Goal: Navigation & Orientation: Find specific page/section

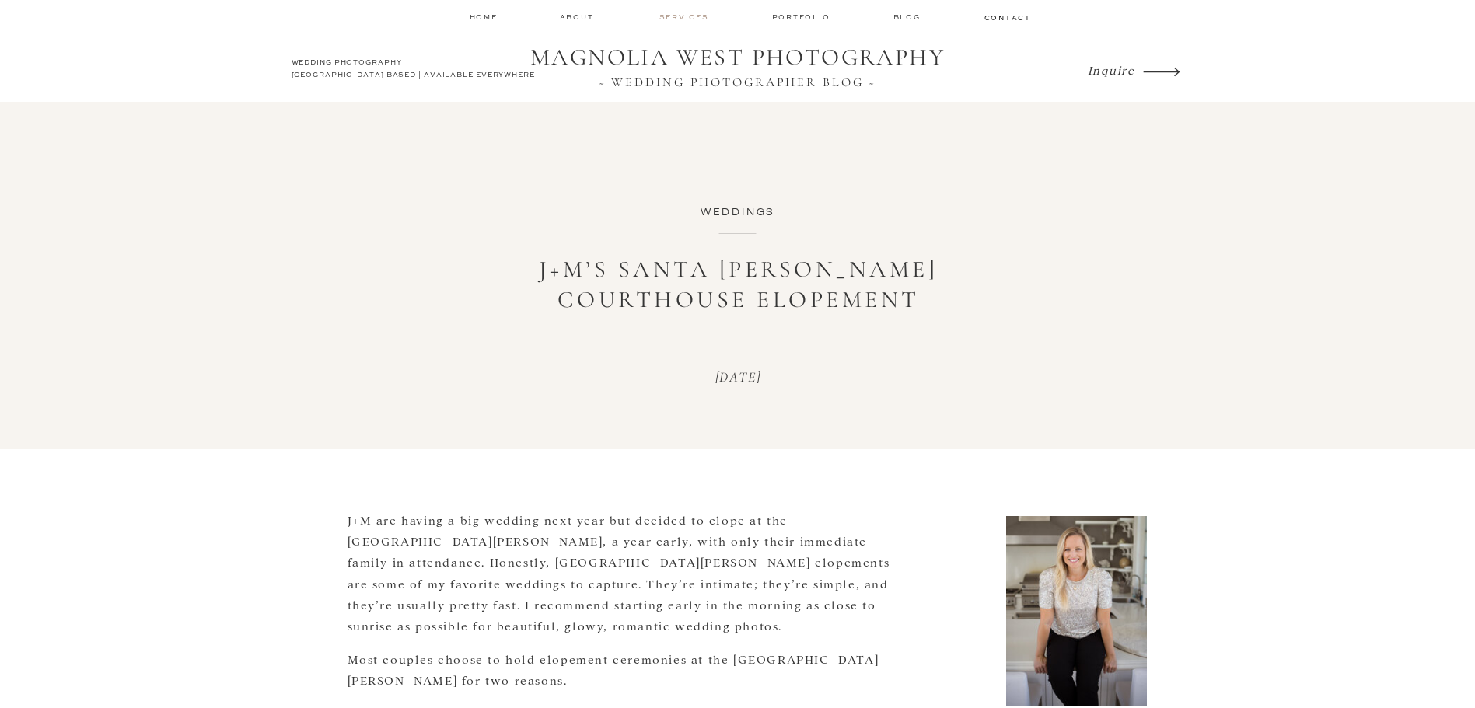
click at [693, 19] on nav "services" at bounding box center [685, 17] width 52 height 10
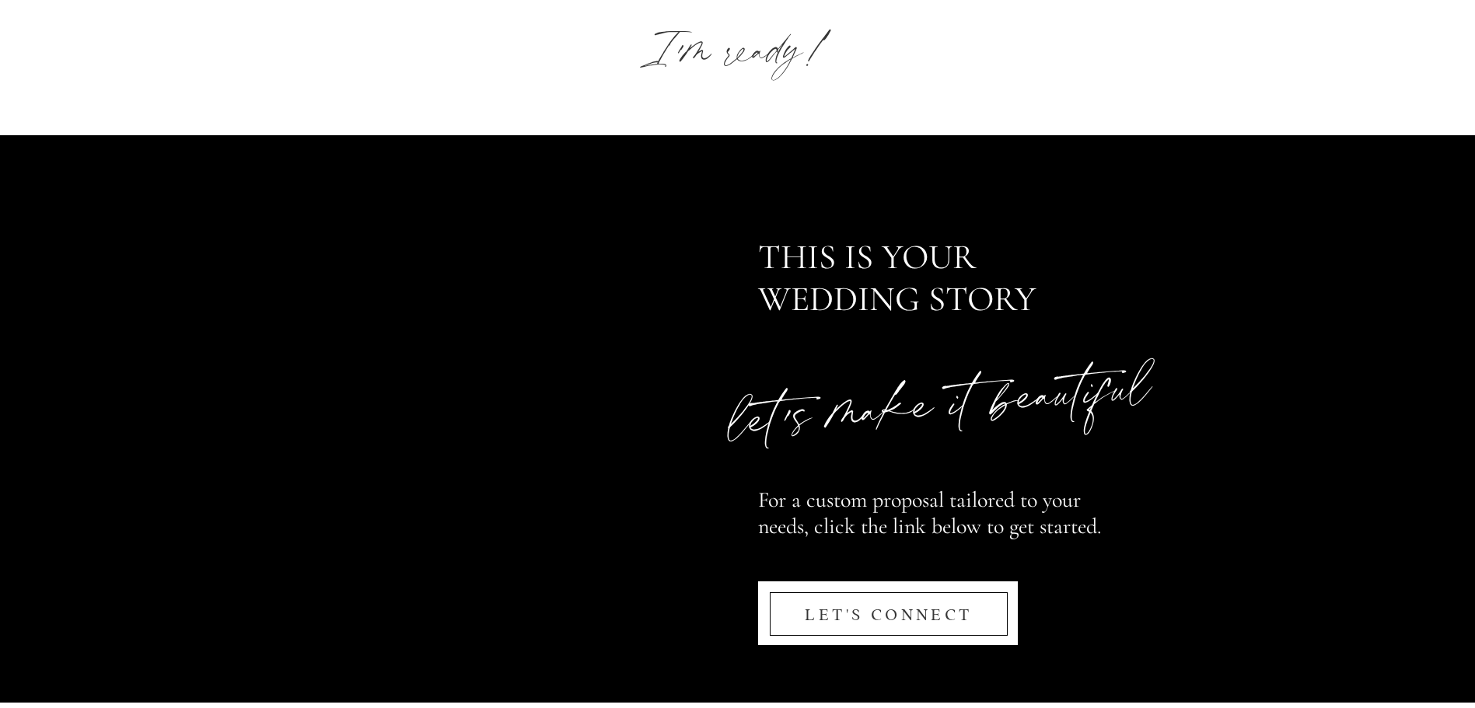
scroll to position [7454, 0]
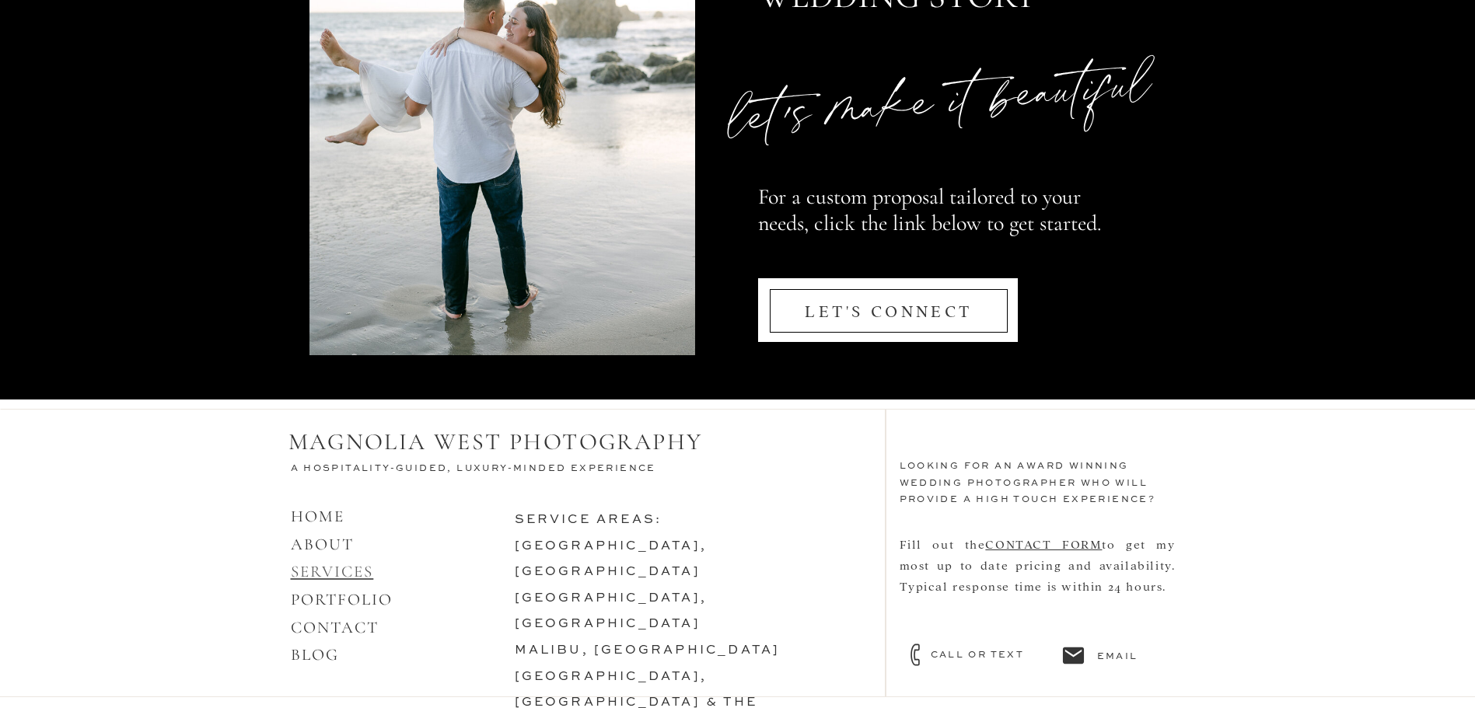
click at [331, 571] on link "SERVICES" at bounding box center [332, 571] width 83 height 19
click at [591, 592] on link "SANTA BARBARA, CA" at bounding box center [611, 611] width 193 height 39
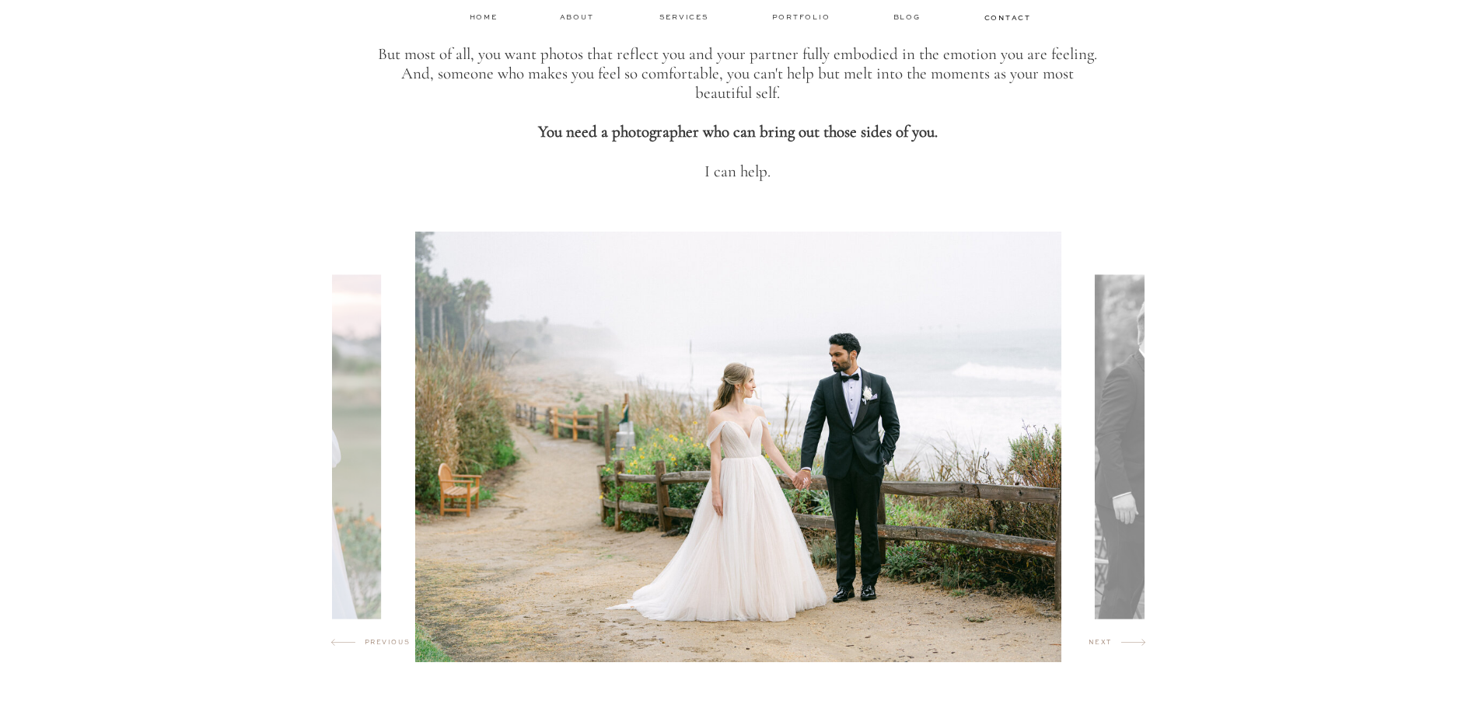
scroll to position [855, 0]
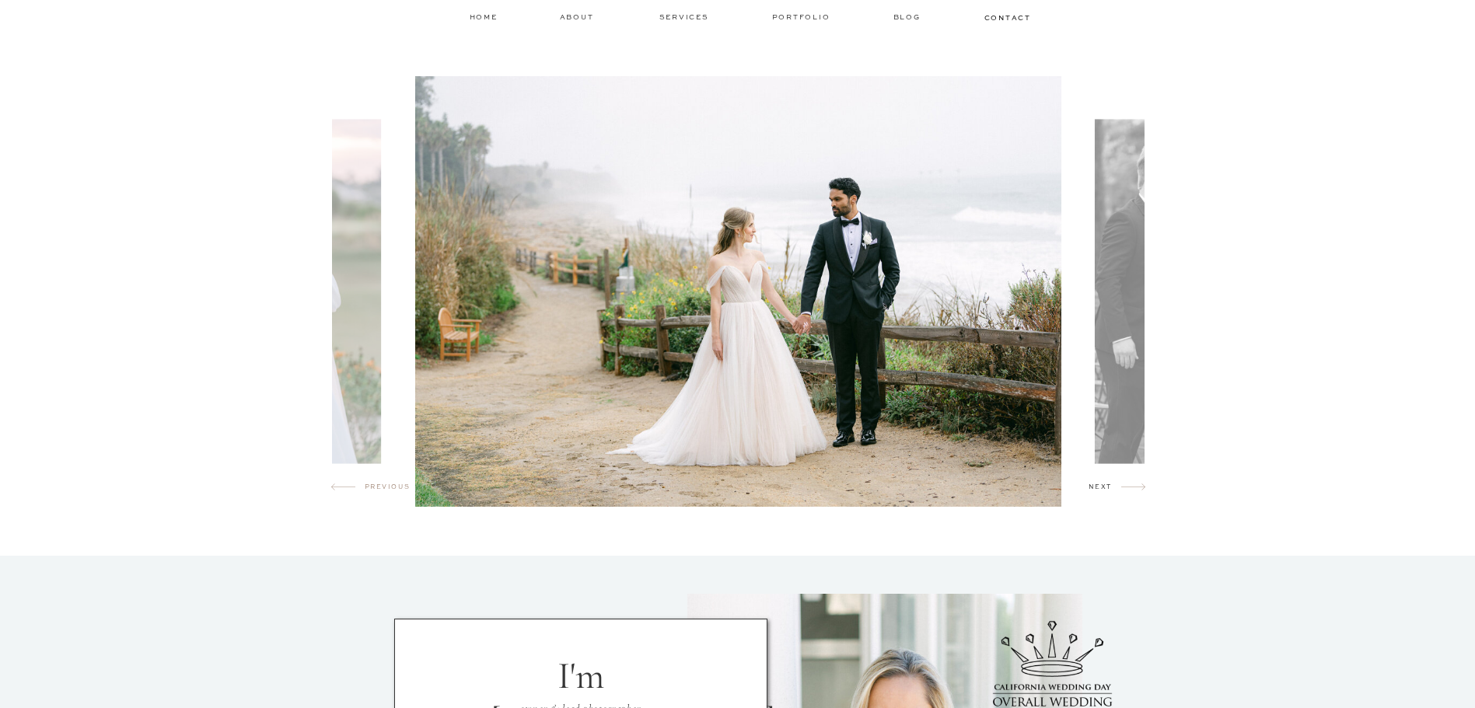
click at [1091, 483] on h2 "next" at bounding box center [1104, 490] width 33 height 16
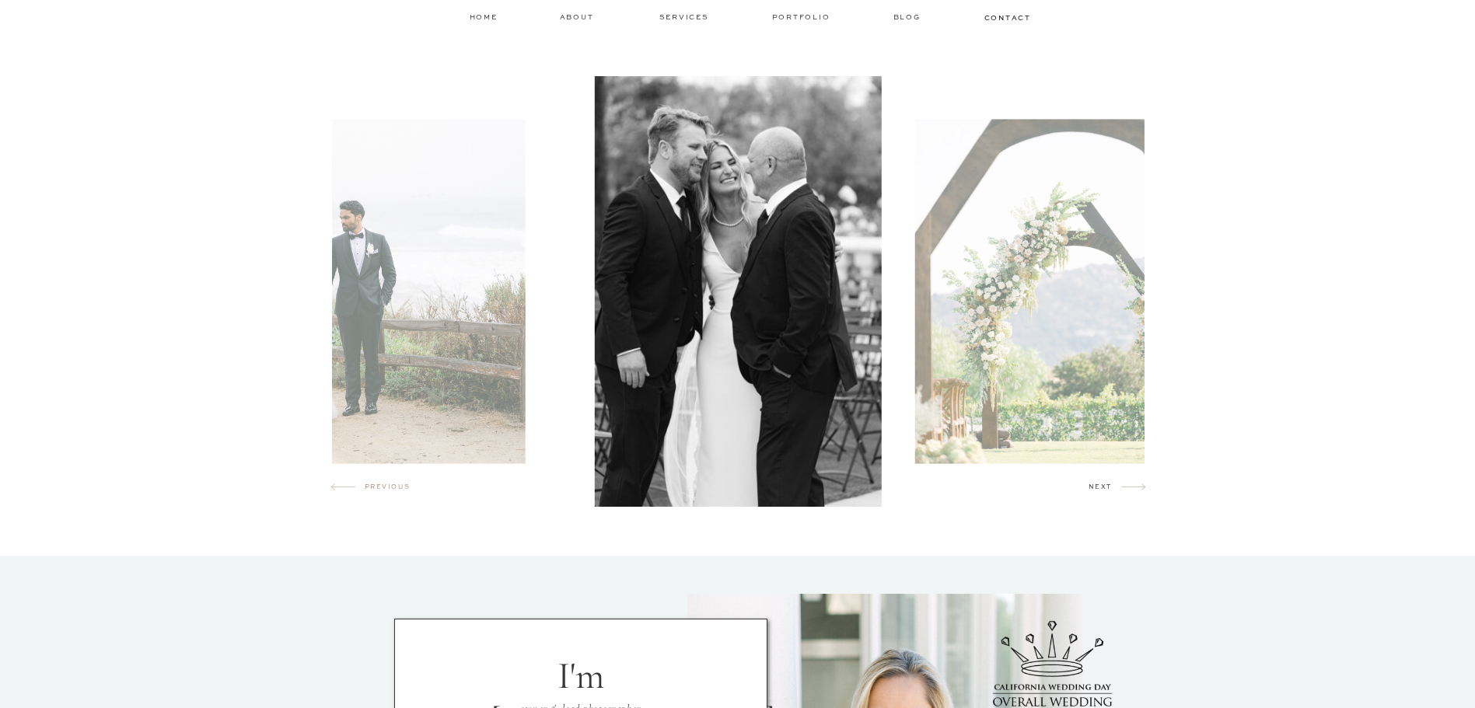
click at [1091, 483] on h2 "next" at bounding box center [1104, 490] width 33 height 16
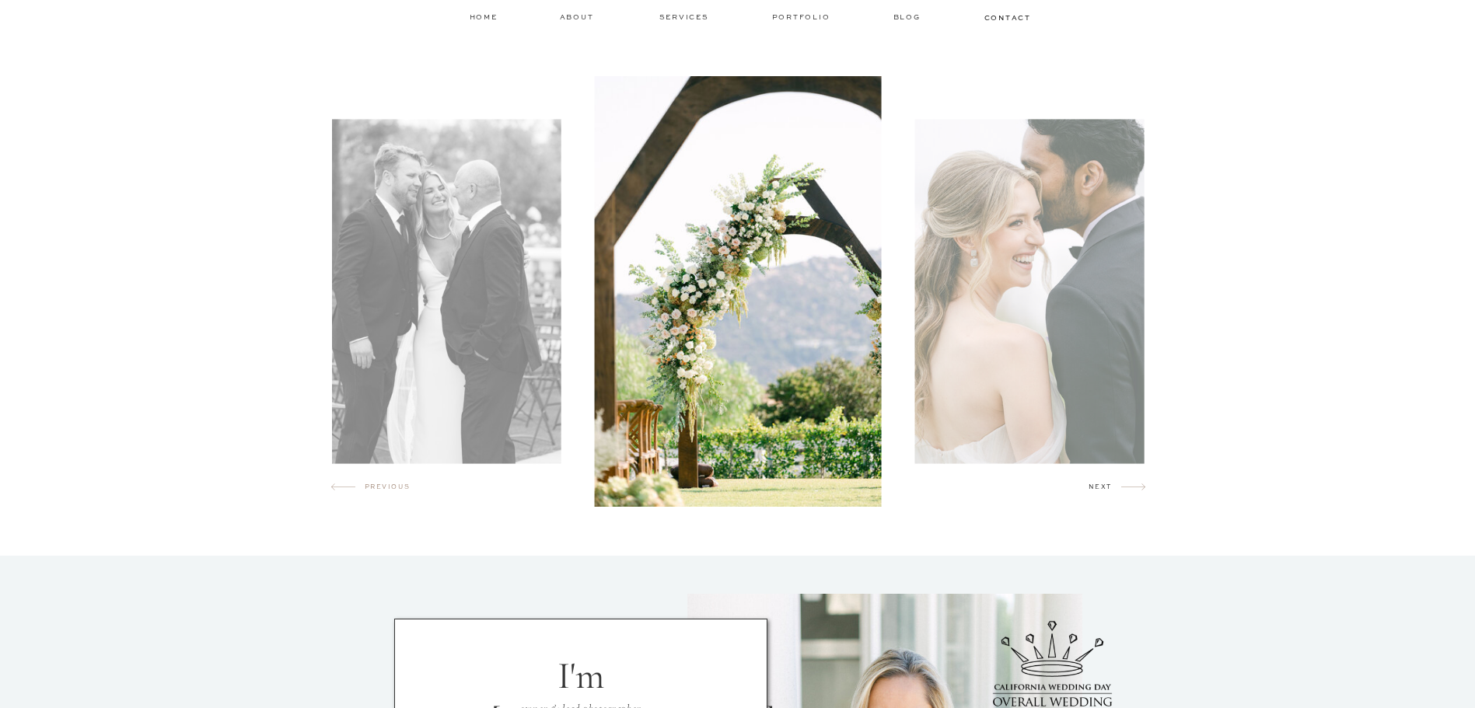
click at [1091, 483] on h2 "next" at bounding box center [1104, 490] width 33 height 16
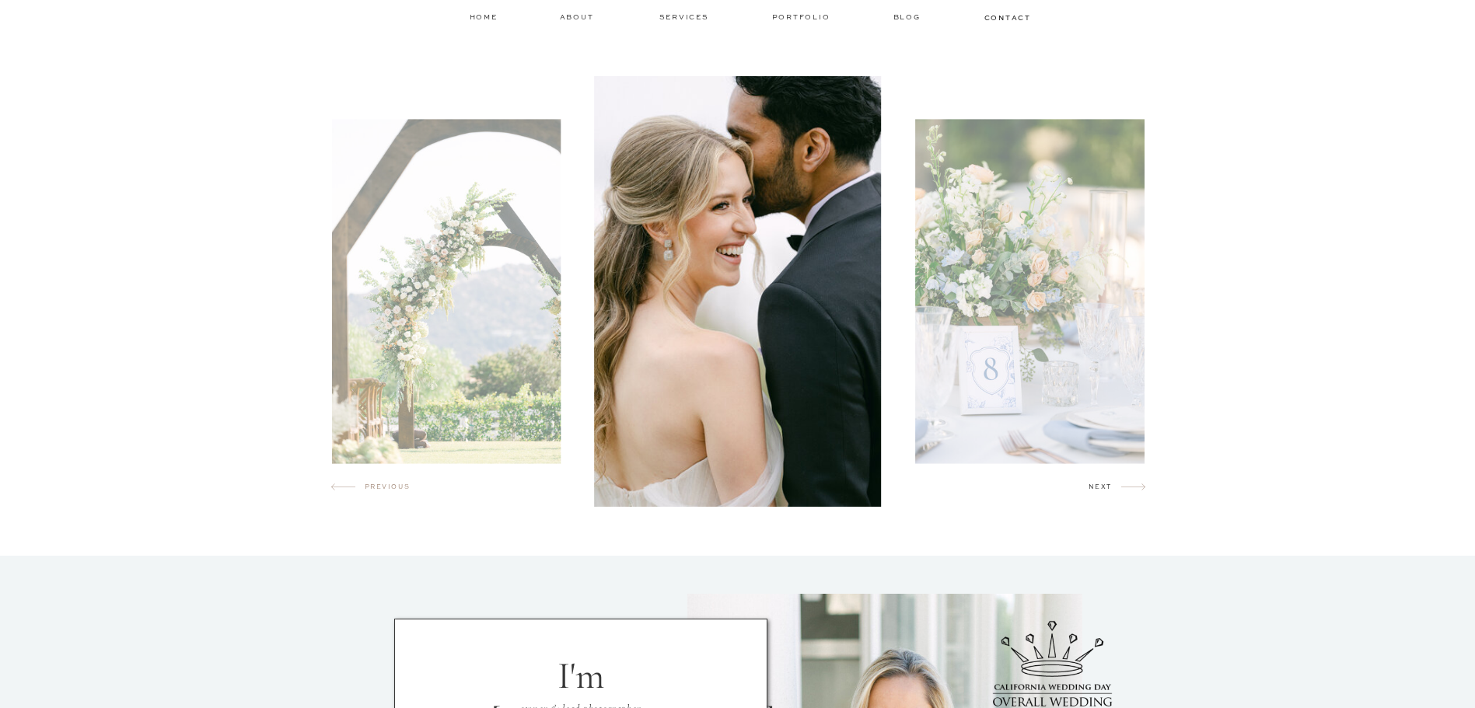
click at [1091, 483] on h2 "next" at bounding box center [1104, 490] width 33 height 16
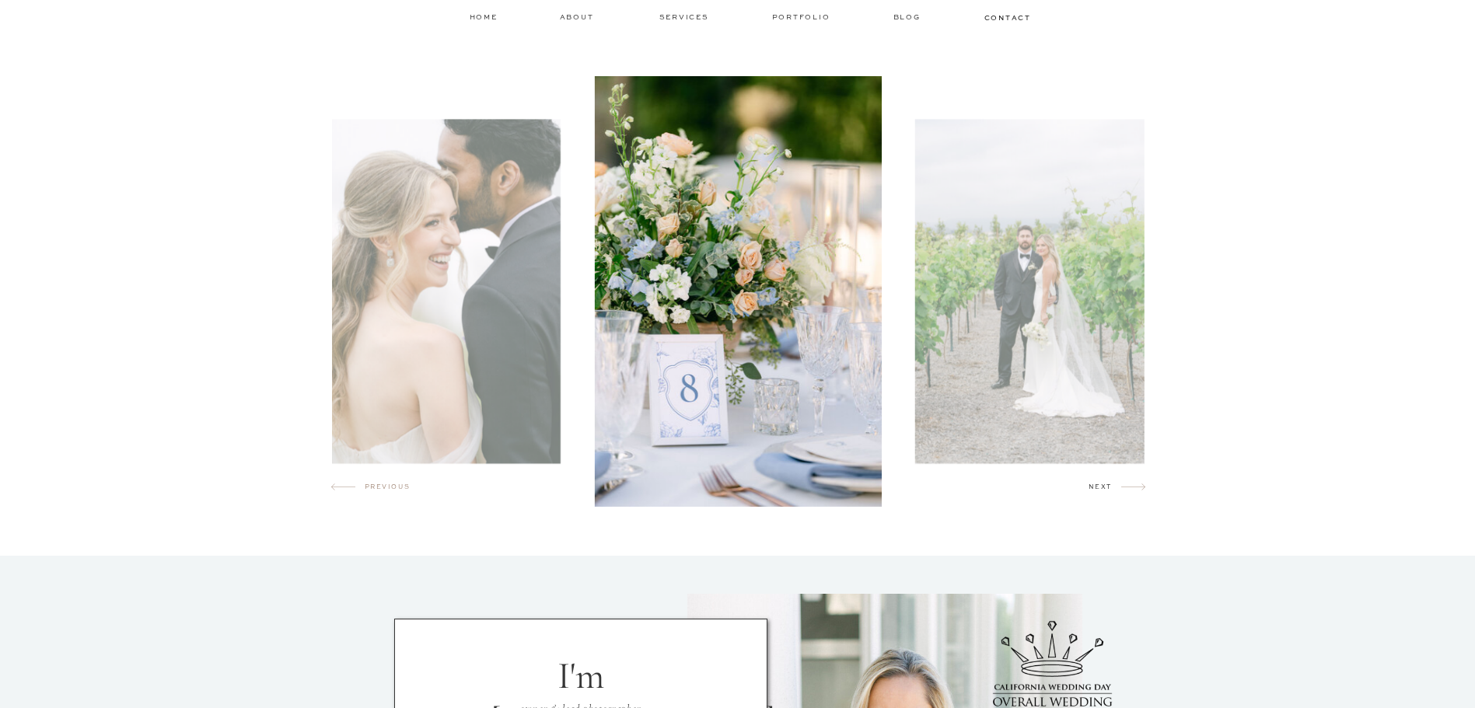
click at [1091, 483] on h2 "next" at bounding box center [1104, 490] width 33 height 16
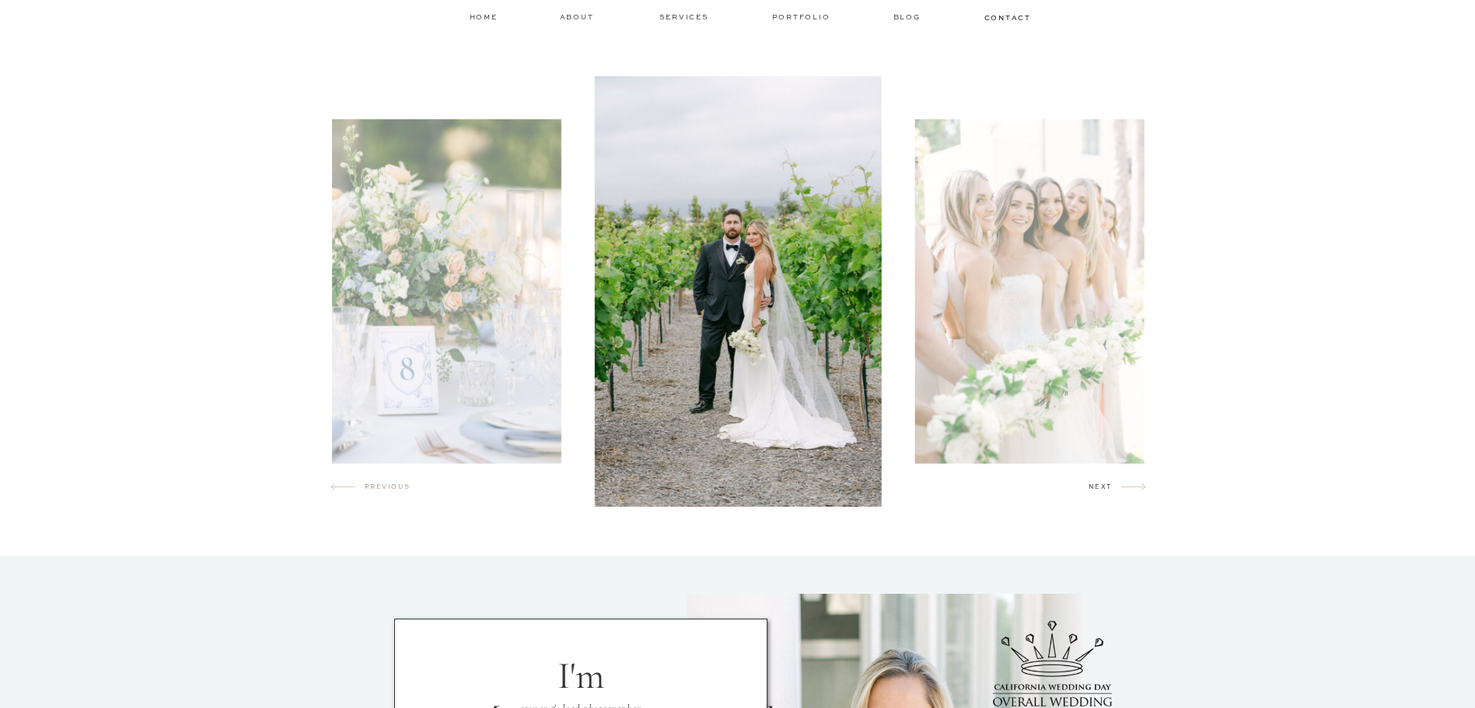
click at [1091, 483] on h2 "next" at bounding box center [1104, 490] width 33 height 16
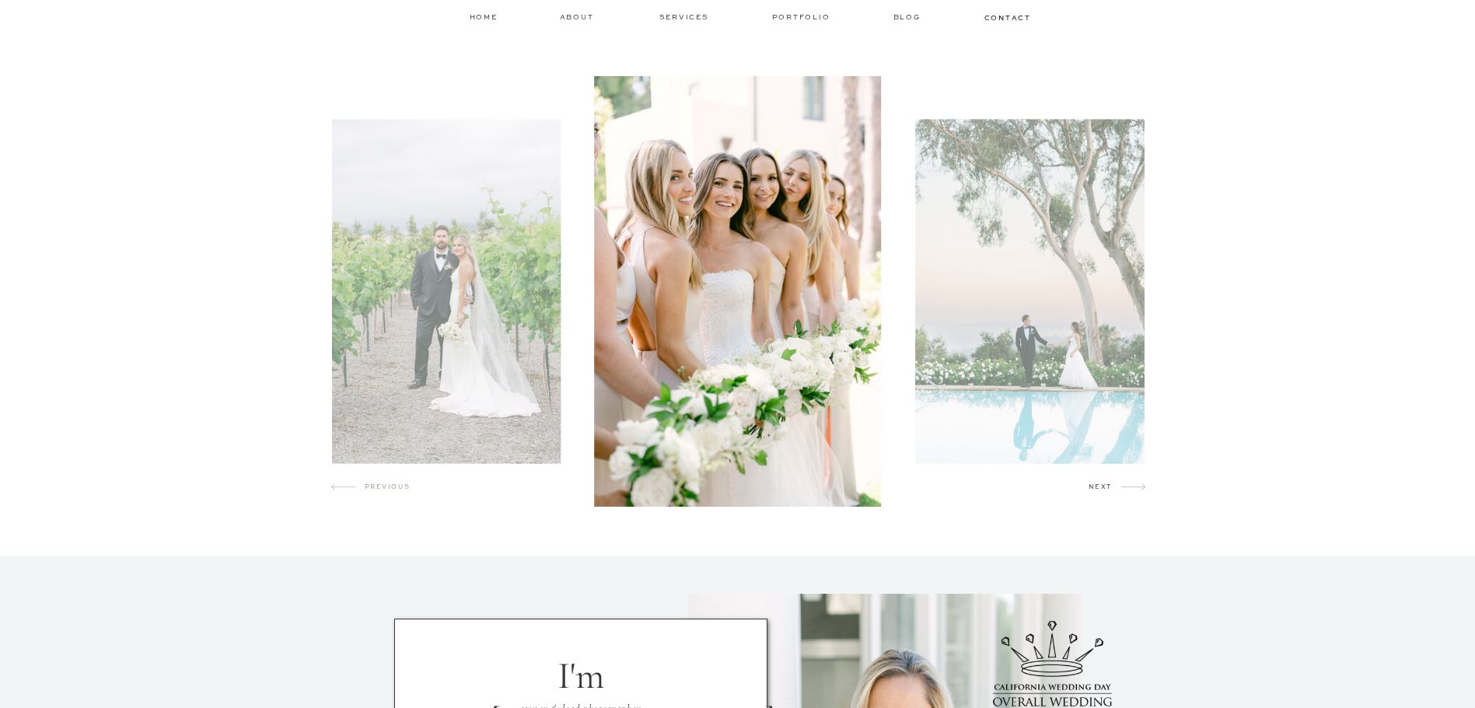
click at [1091, 483] on h2 "next" at bounding box center [1104, 490] width 33 height 16
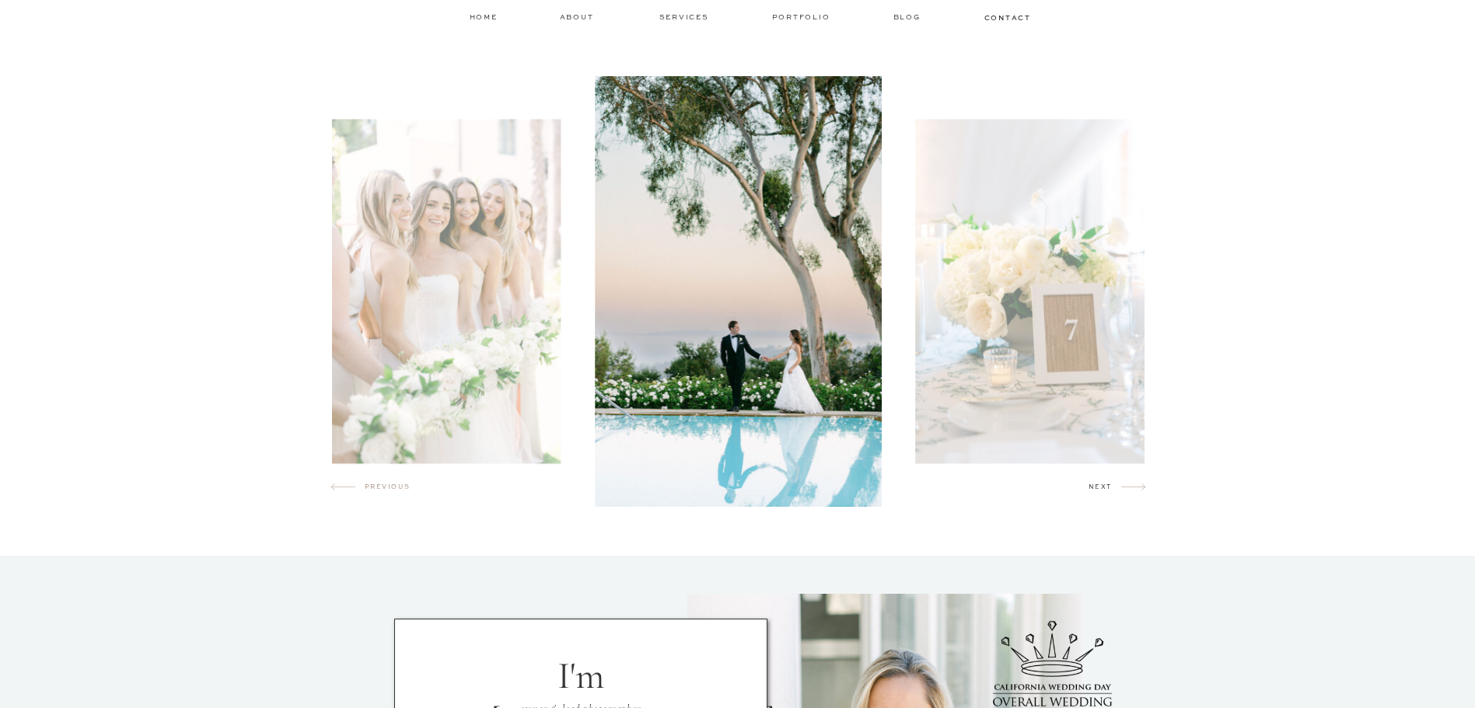
click at [1091, 483] on h2 "next" at bounding box center [1104, 490] width 33 height 16
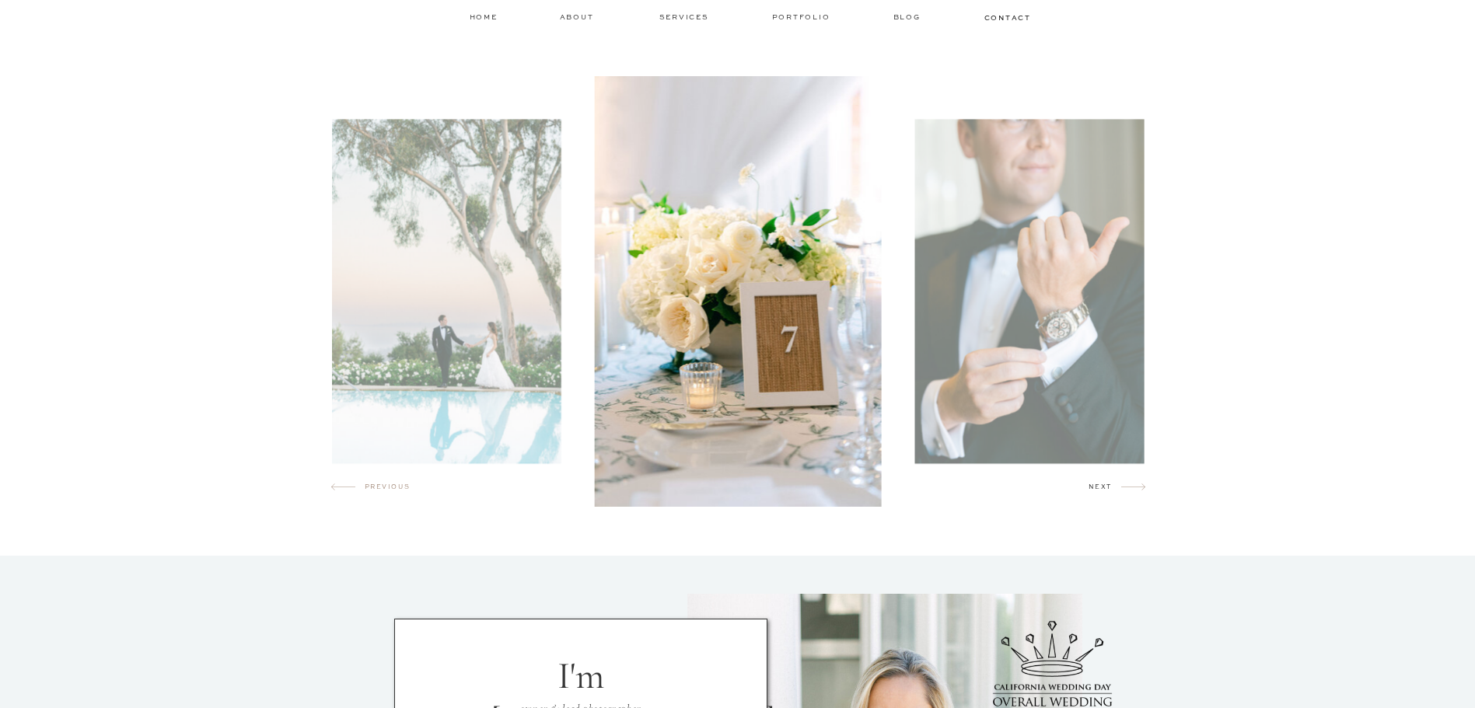
click at [1091, 483] on h2 "next" at bounding box center [1104, 490] width 33 height 16
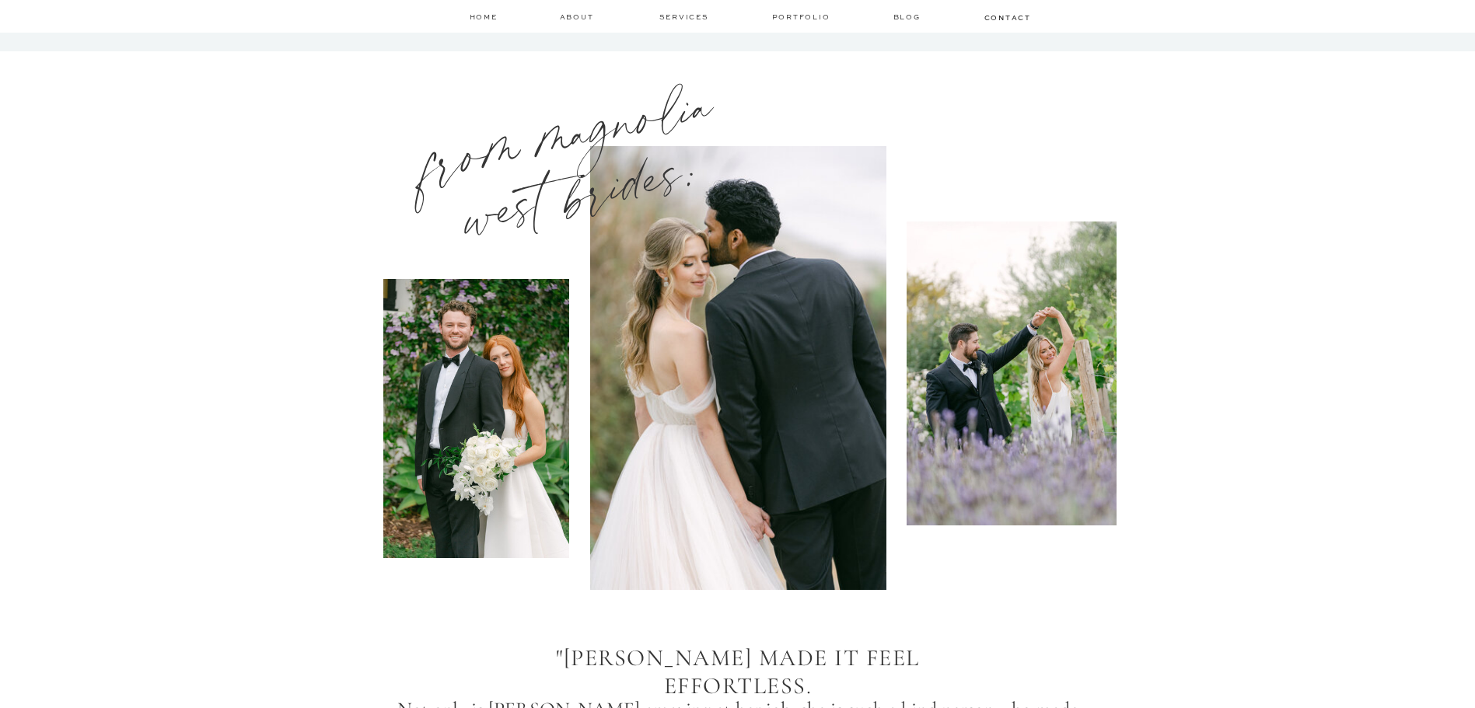
scroll to position [2254, 0]
